Goal: Navigation & Orientation: Find specific page/section

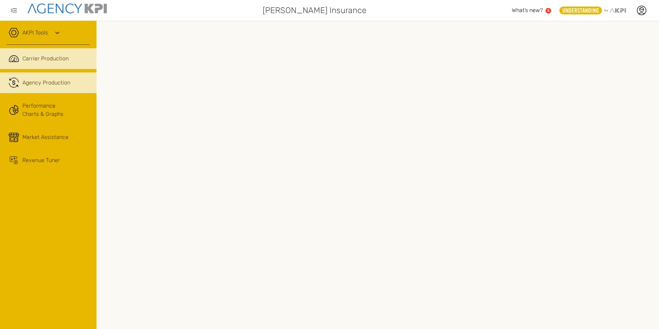
click at [58, 81] on span "Agency Production" at bounding box center [46, 83] width 48 height 8
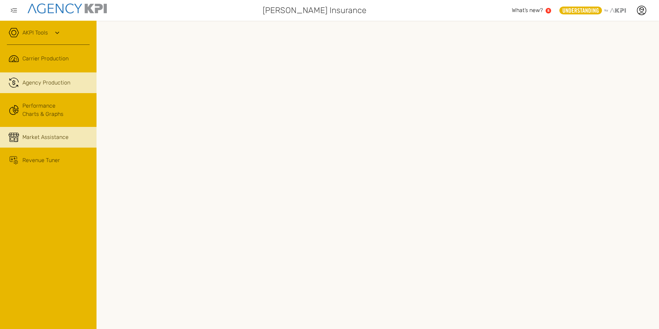
click at [31, 136] on span "Market Assistance" at bounding box center [45, 137] width 46 height 8
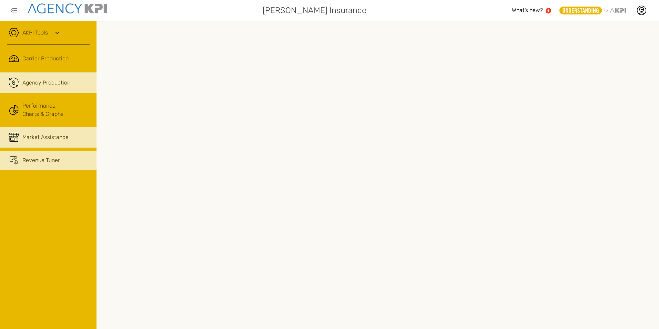
click at [21, 157] on link "Revenue Tuner" at bounding box center [48, 160] width 96 height 19
click at [32, 30] on link "AKPI Tools" at bounding box center [34, 33] width 25 height 8
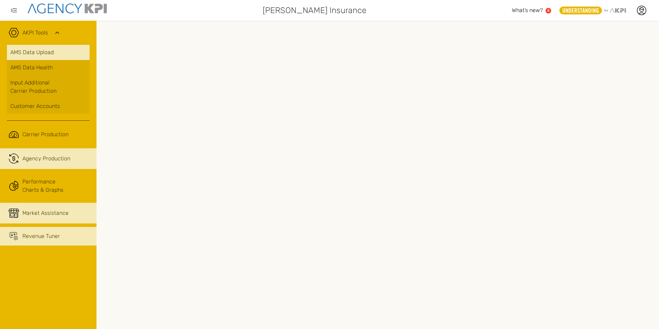
click at [31, 56] on link "AMS Data Upload" at bounding box center [48, 52] width 83 height 15
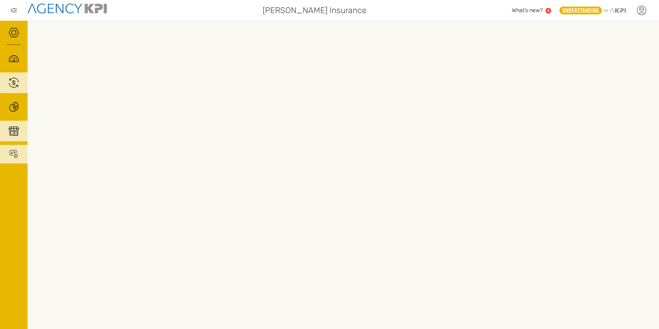
click at [641, 12] on icon at bounding box center [641, 10] width 10 height 10
